Goal: Task Accomplishment & Management: Manage account settings

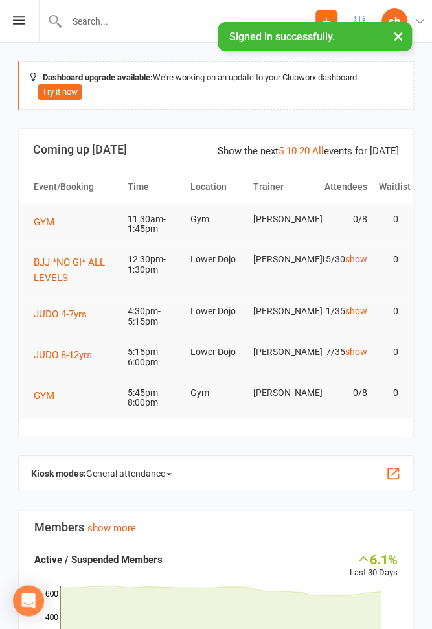
click at [358, 14] on li "Settings Membership Plans Event Templates Appointment Types Website Customize C…" at bounding box center [359, 21] width 44 height 42
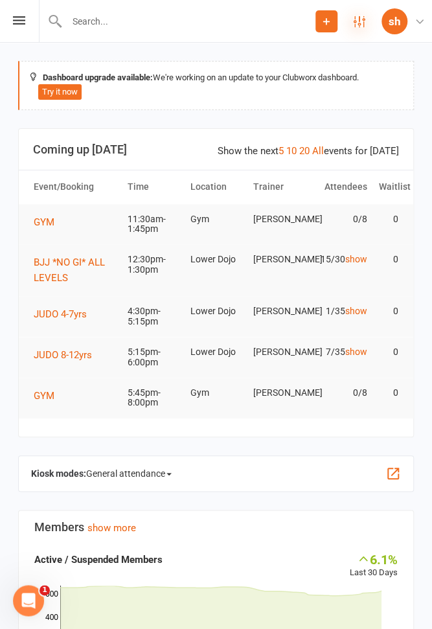
click at [358, 16] on icon at bounding box center [360, 22] width 12 height 12
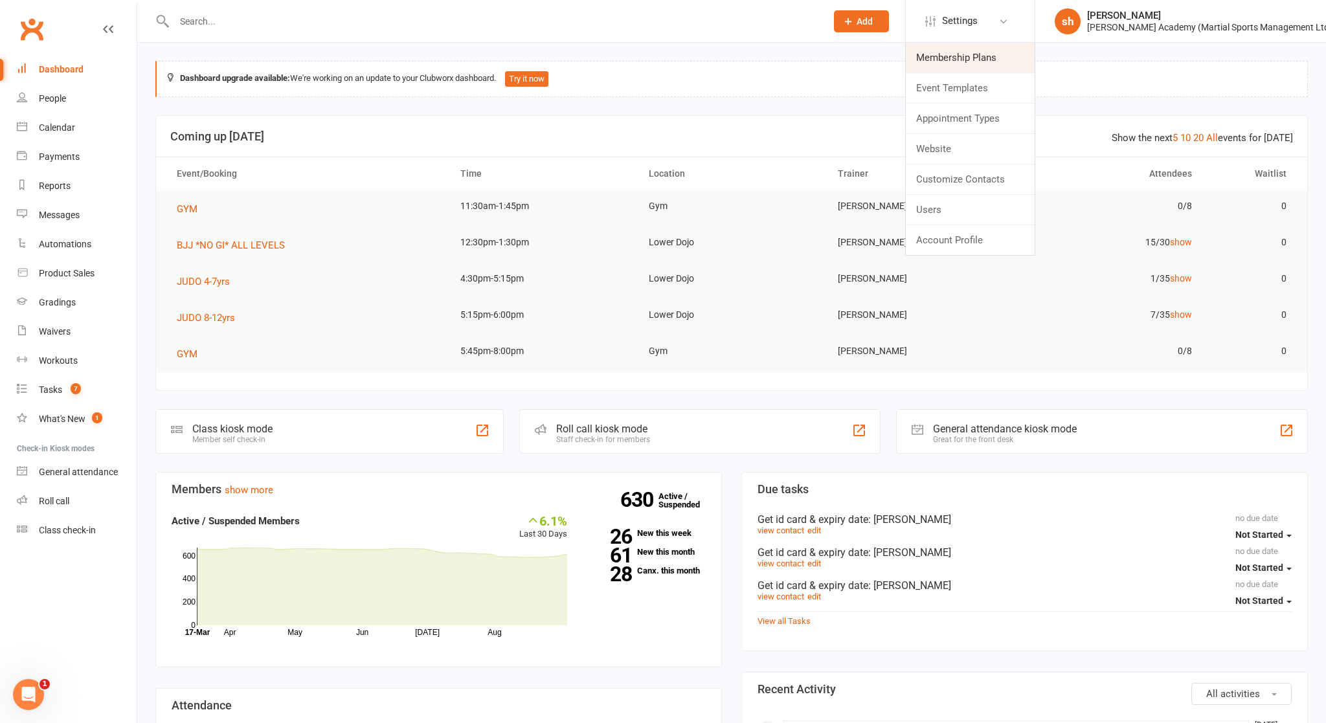
click at [431, 60] on link "Membership Plans" at bounding box center [970, 58] width 129 height 30
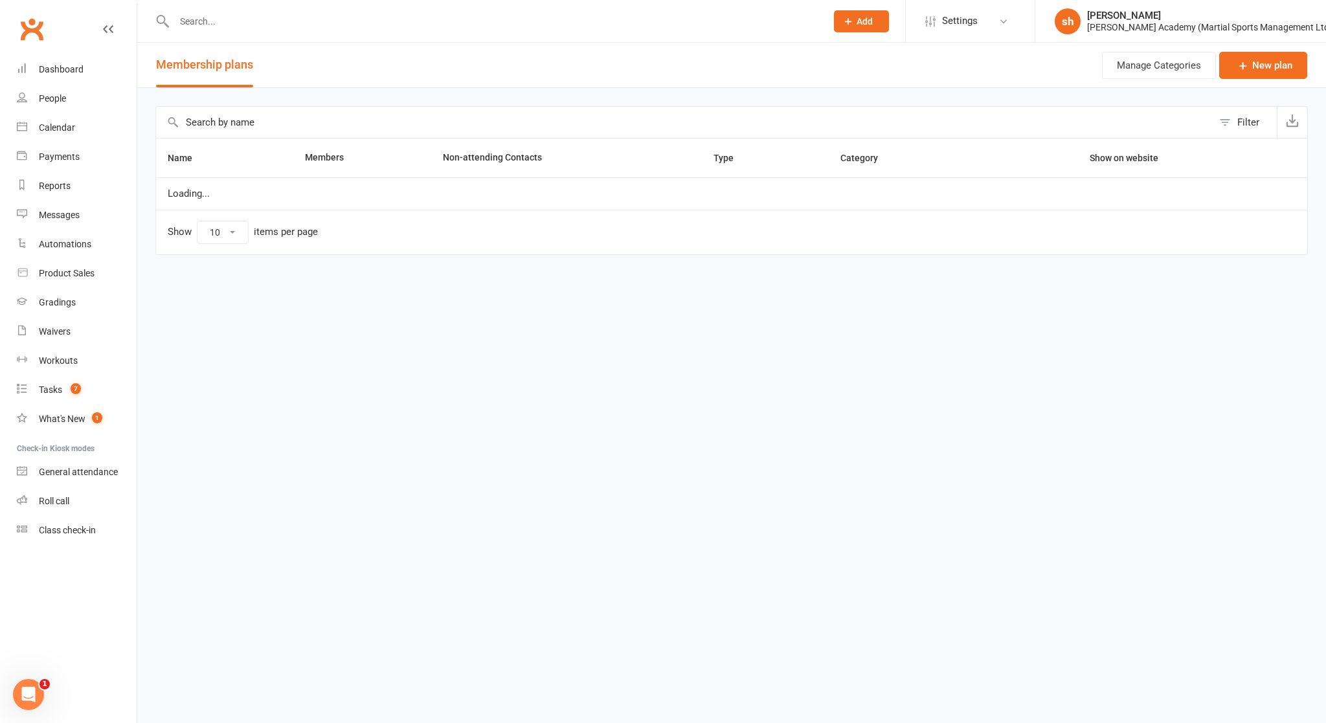
select select "100"
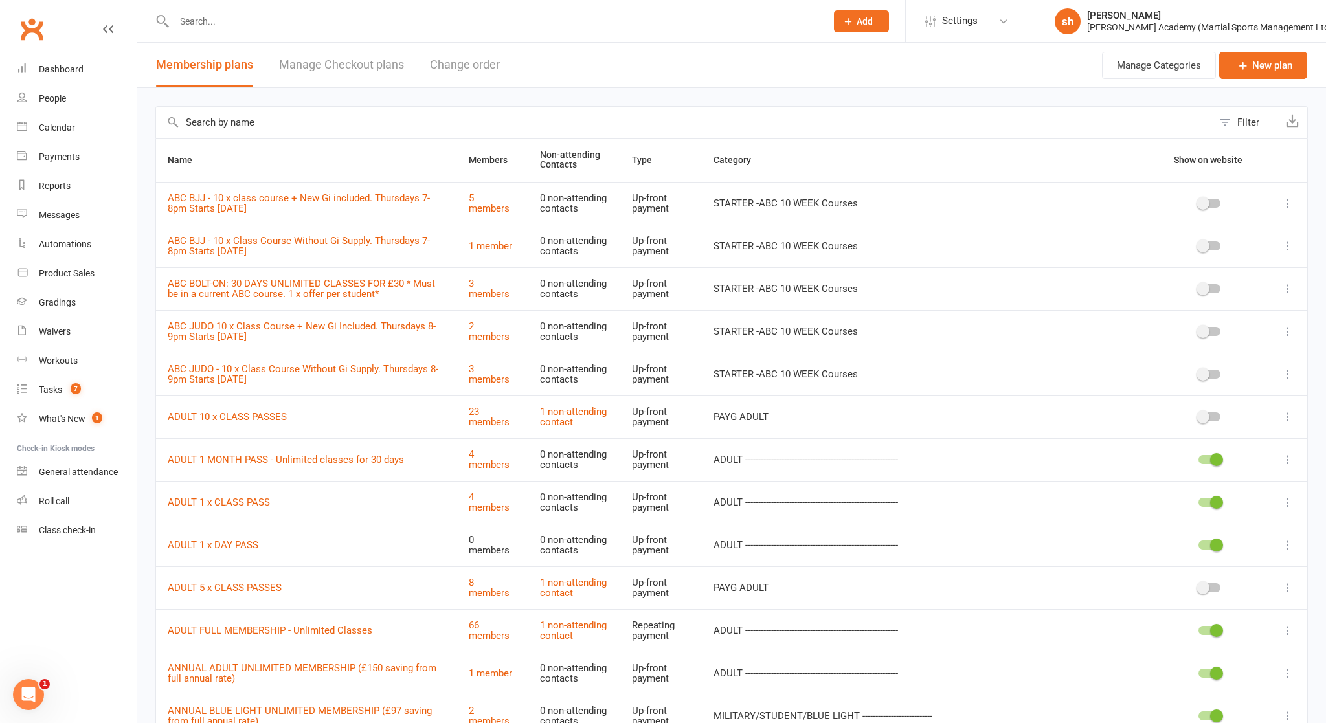
click at [431, 123] on input "text" at bounding box center [684, 122] width 1057 height 31
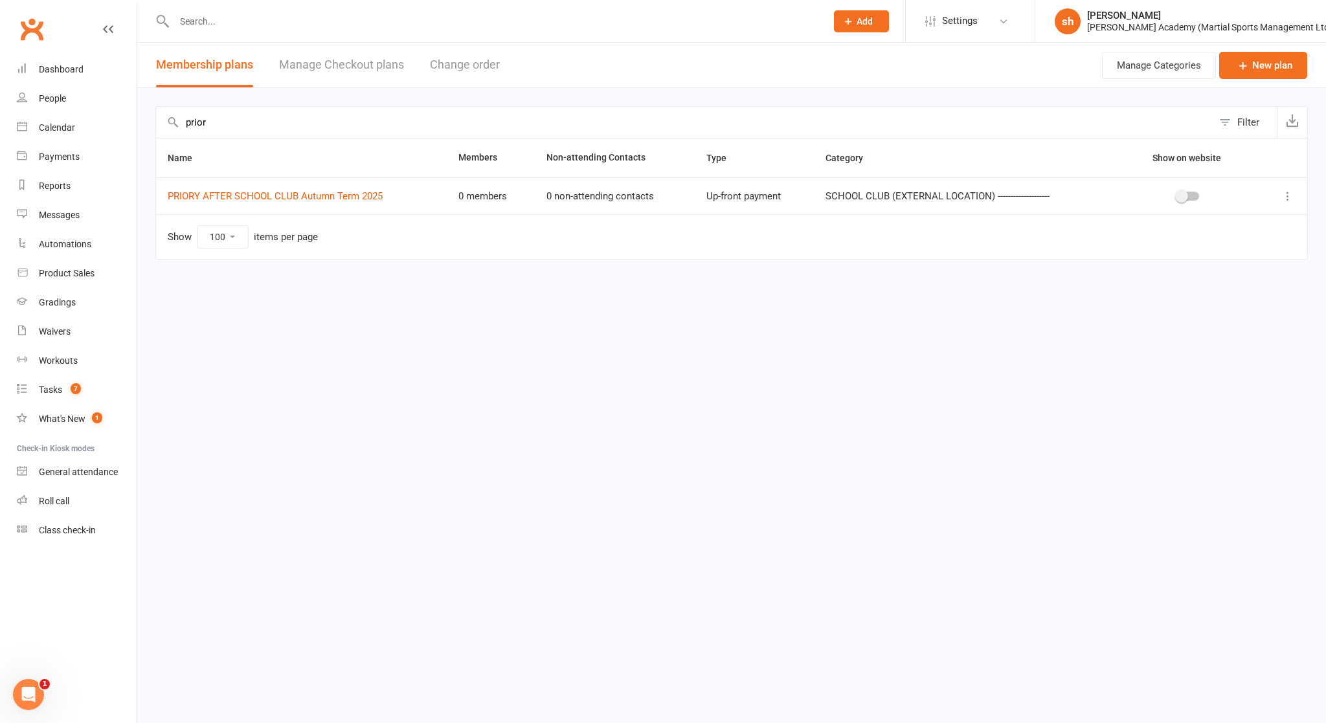
type input "prior"
click at [431, 192] on span at bounding box center [1181, 196] width 13 height 13
click at [431, 194] on input "checkbox" at bounding box center [1177, 194] width 0 height 0
click at [61, 330] on div "Waivers" at bounding box center [55, 331] width 32 height 10
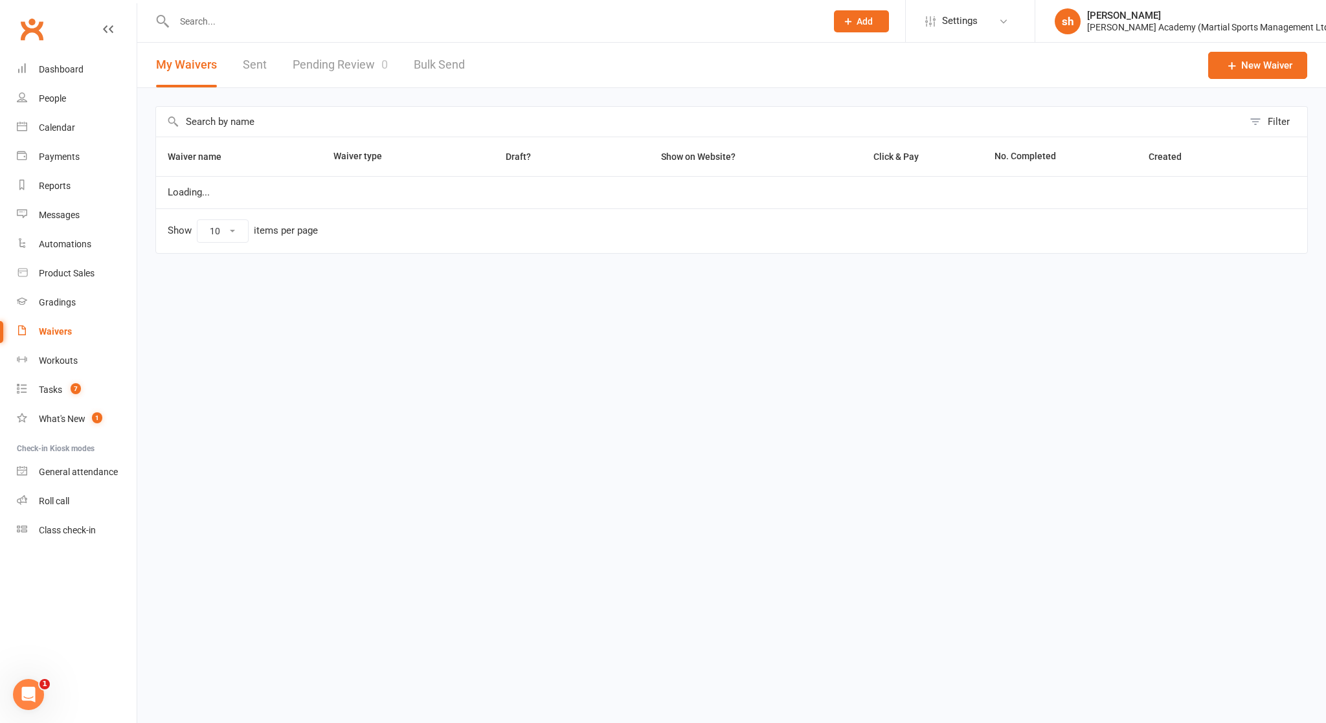
select select "100"
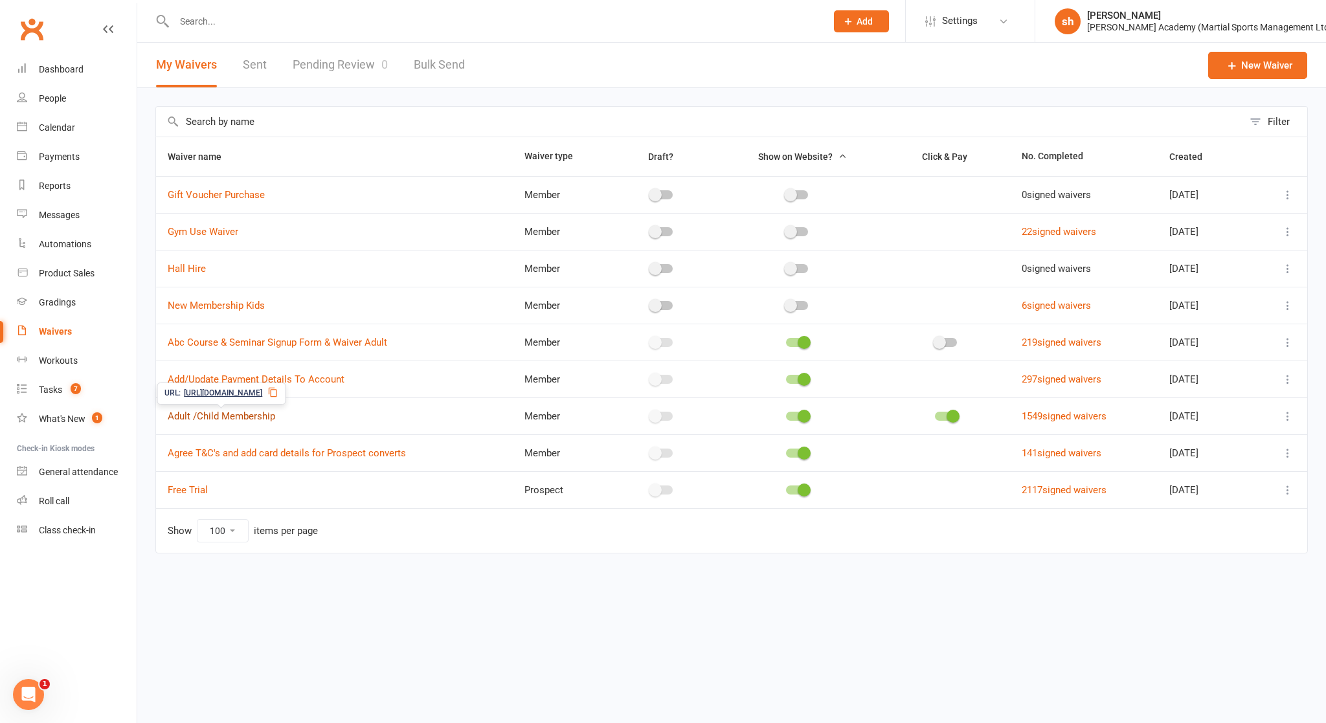
click at [240, 413] on link "Adult /Child Membership" at bounding box center [222, 417] width 108 height 12
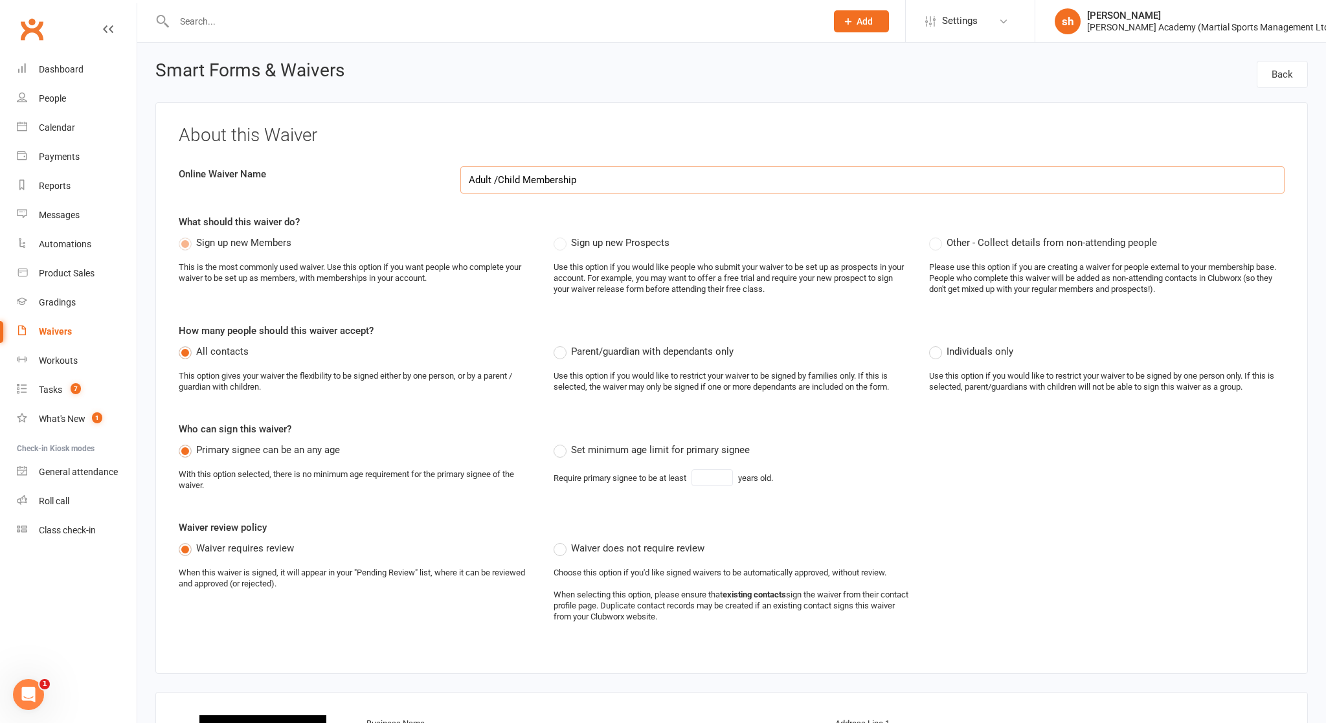
select select "applies_to_all_signees"
select select "copy_answers_for_all_signees"
select select "select"
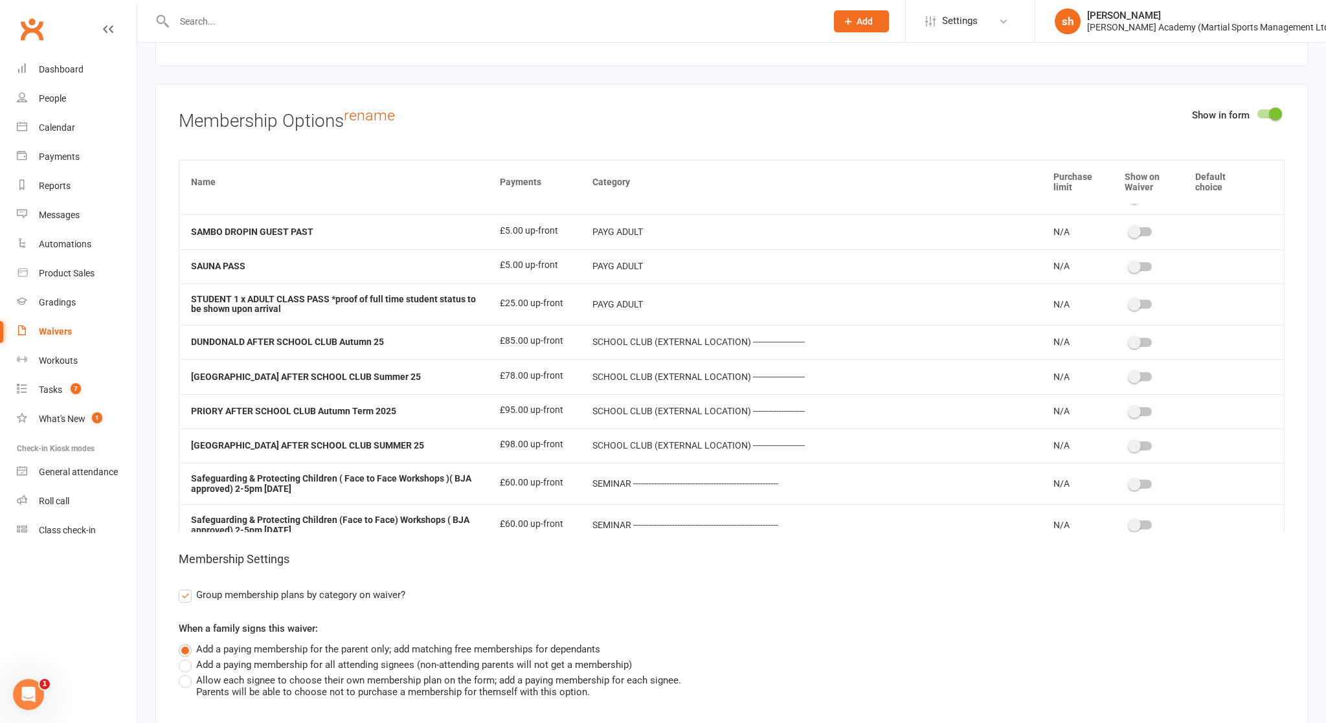
scroll to position [1972, 0]
click at [431, 403] on span at bounding box center [1134, 409] width 13 height 13
click at [431, 408] on input "checkbox" at bounding box center [1130, 408] width 0 height 0
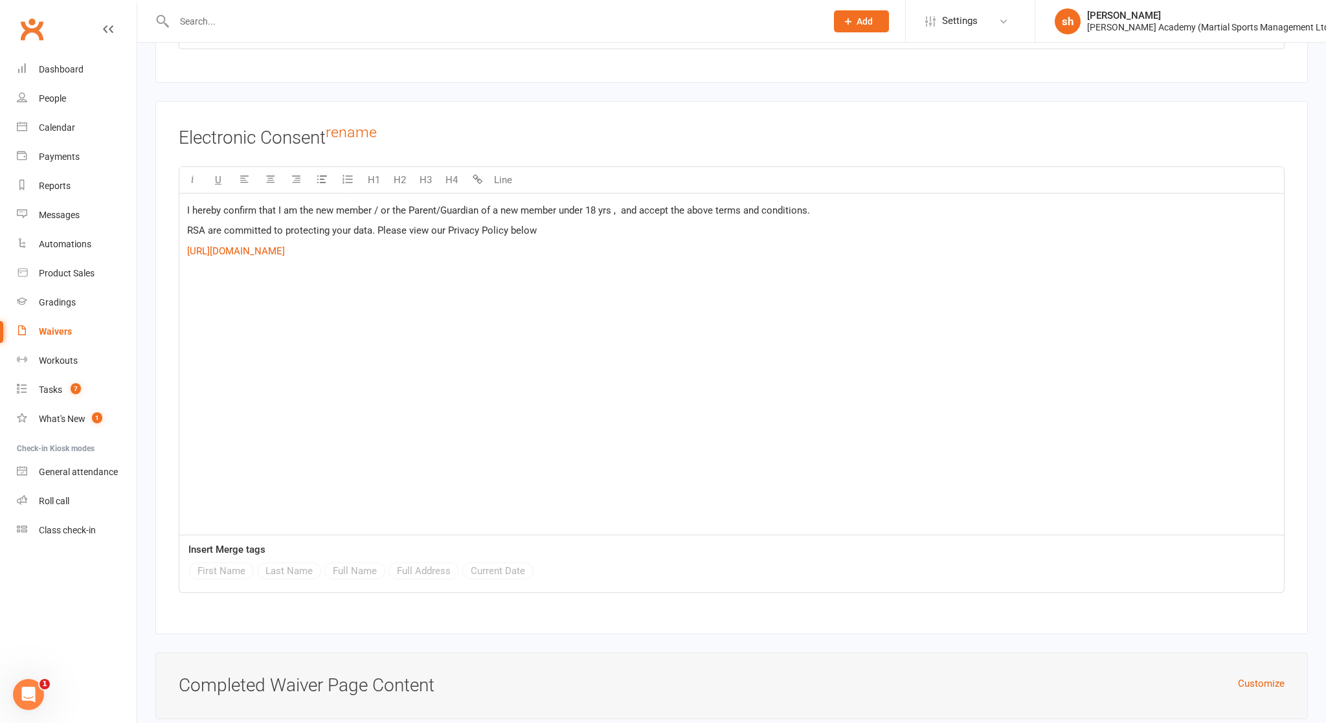
scroll to position [6839, 0]
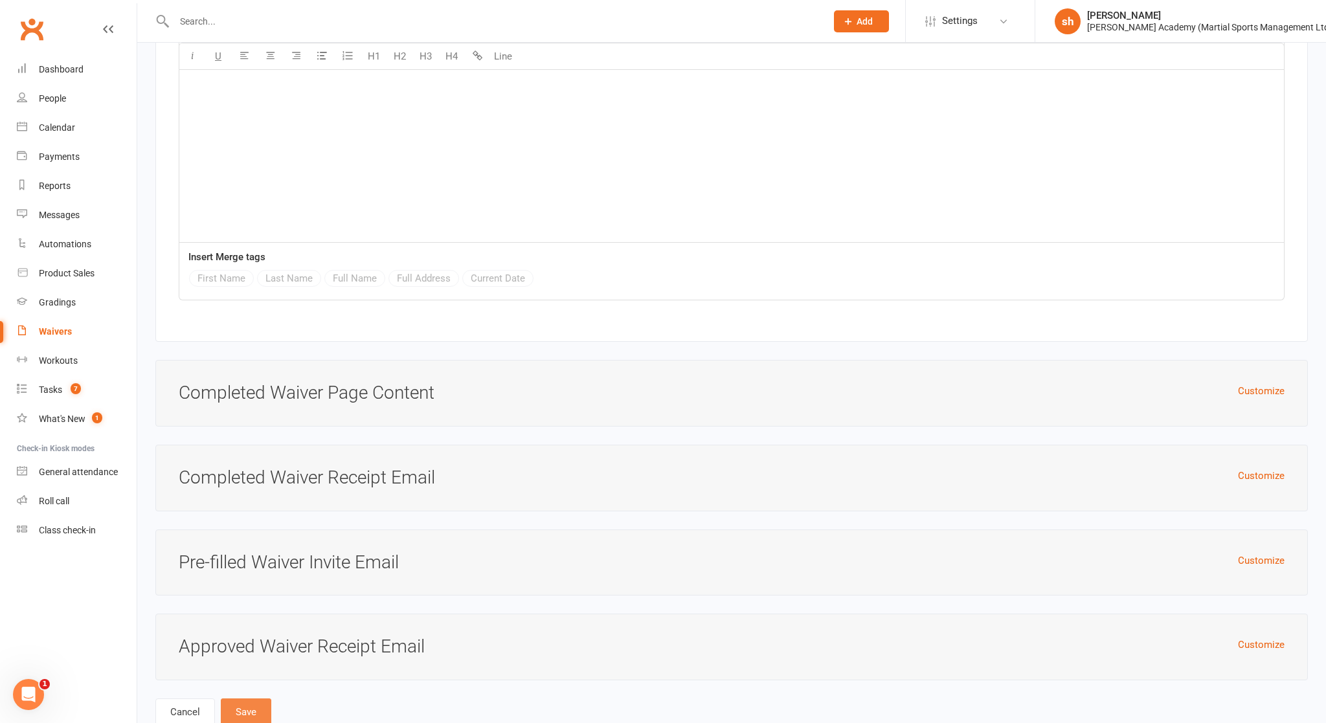
click at [241, 628] on button "Save" at bounding box center [246, 712] width 51 height 27
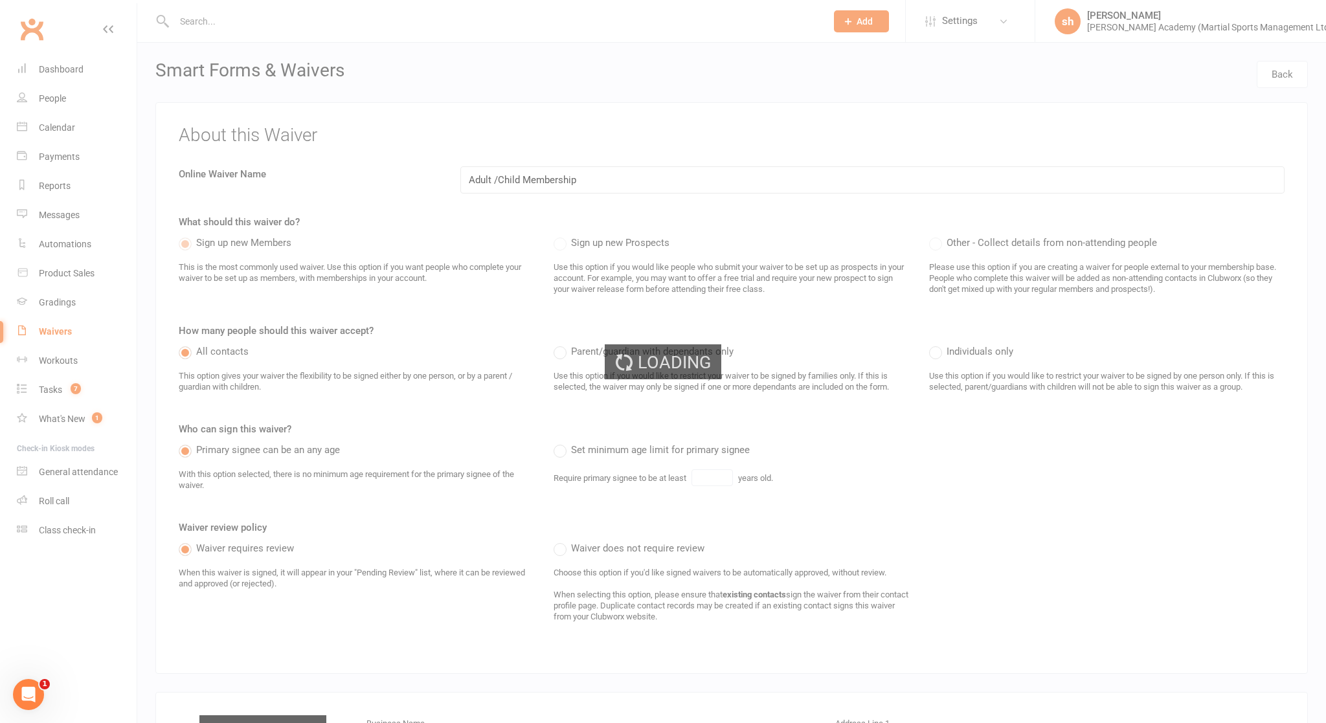
select select "100"
